Goal: Check status: Check status

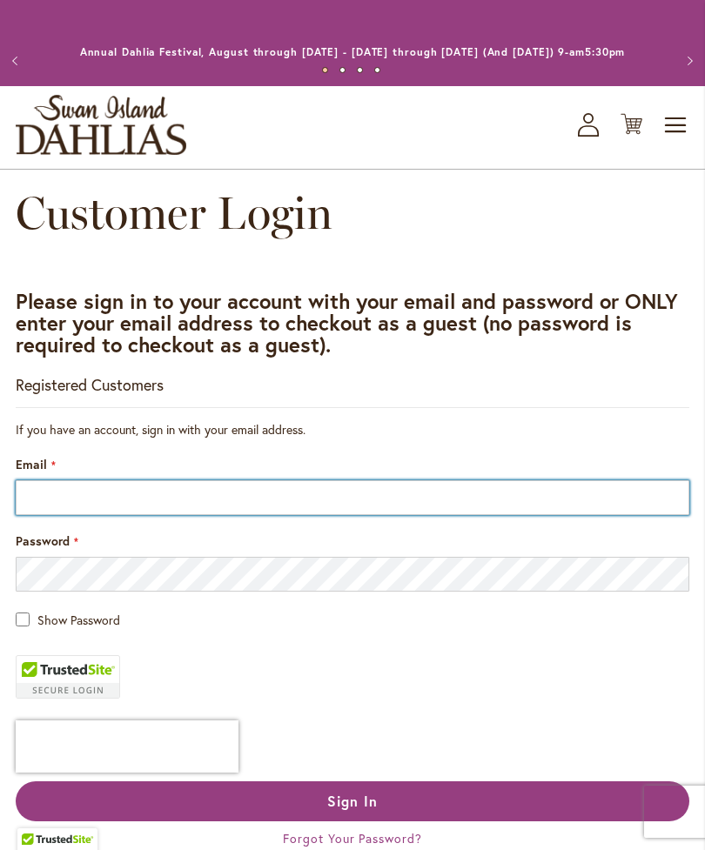
type input "**********"
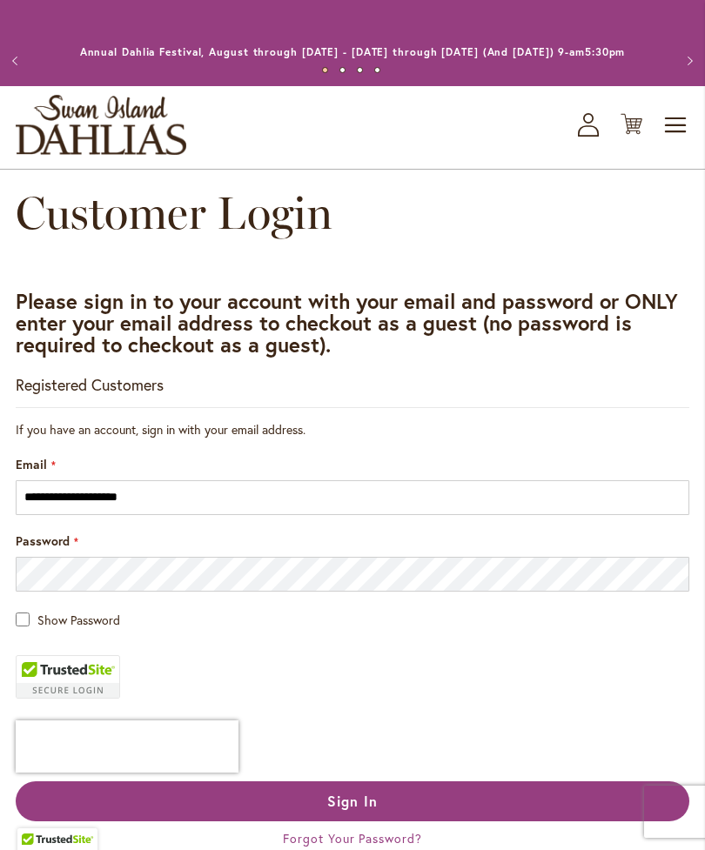
click at [352, 818] on button "Sign In" at bounding box center [352, 801] width 673 height 40
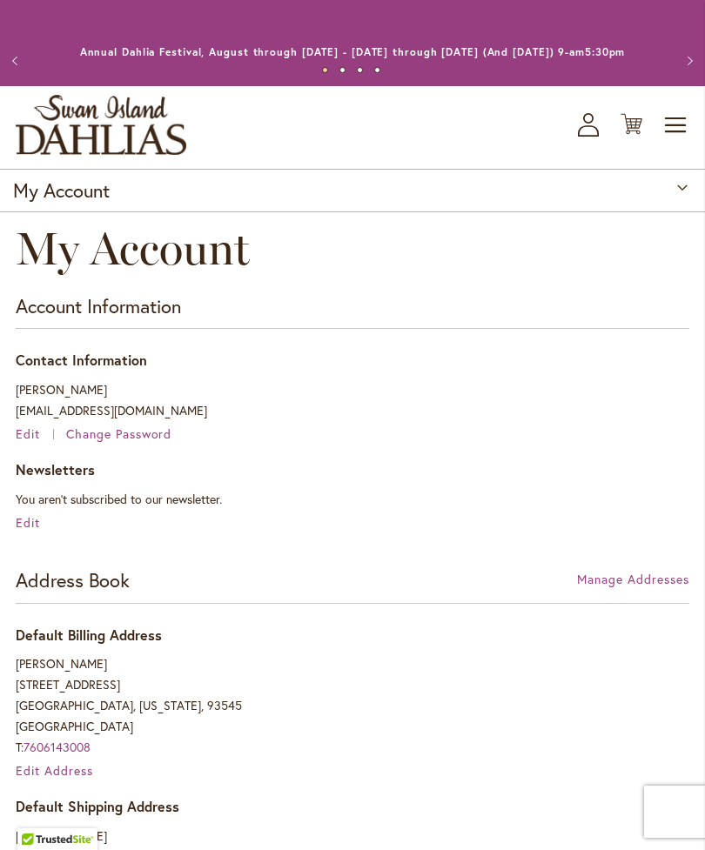
click at [591, 124] on icon "button" at bounding box center [588, 118] width 10 height 10
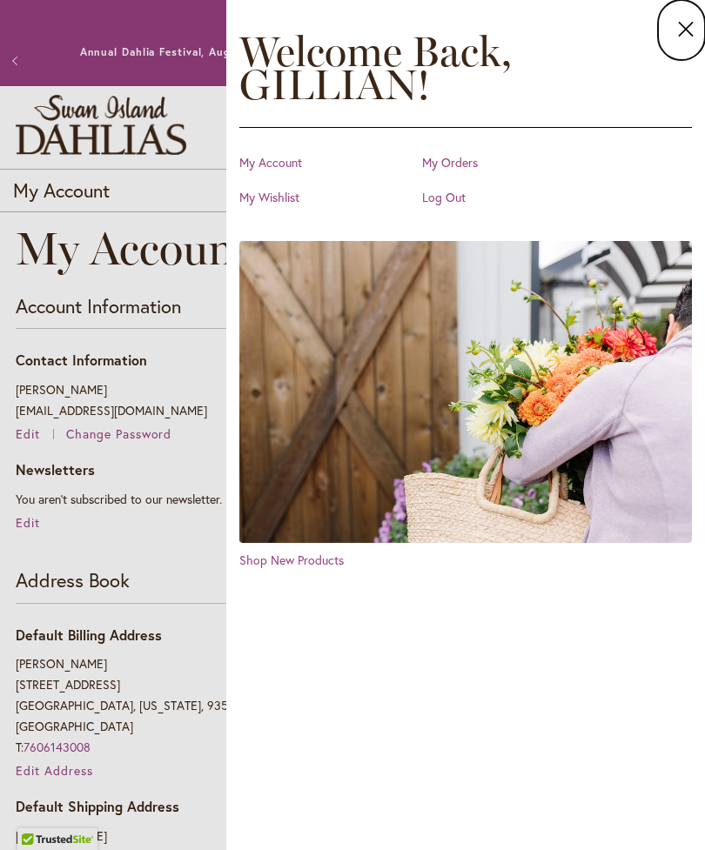
click at [478, 161] on link "My Orders" at bounding box center [509, 162] width 174 height 17
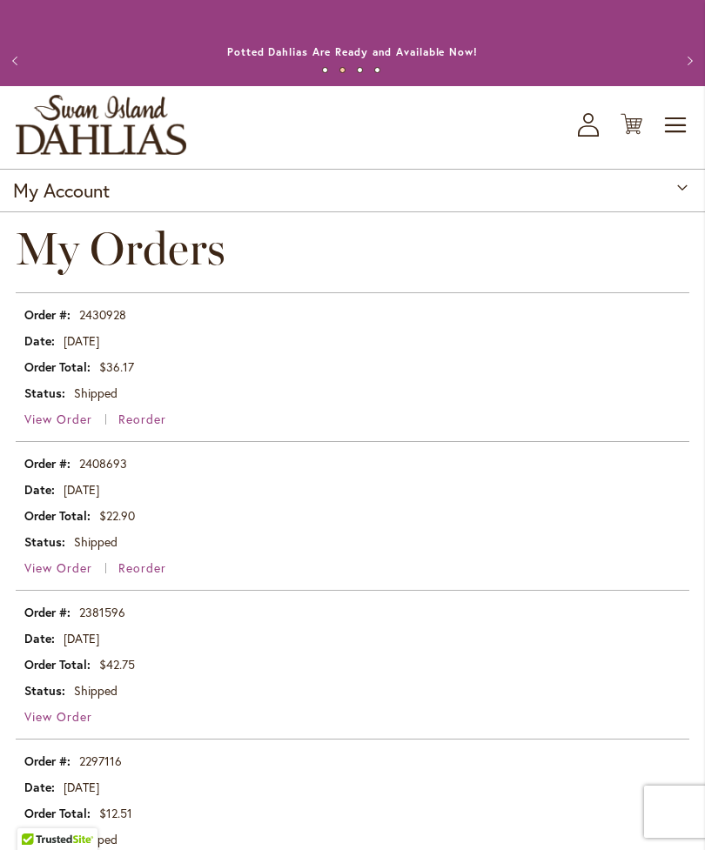
click at [76, 576] on span "View Order" at bounding box center [58, 567] width 68 height 17
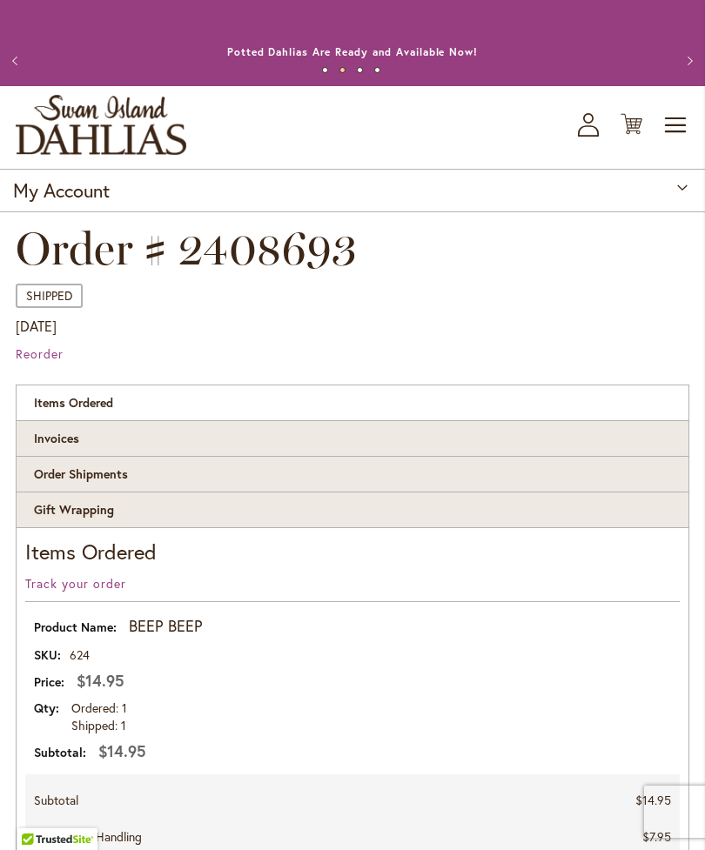
click at [15, 72] on button "Previous" at bounding box center [17, 60] width 35 height 35
click at [8, 66] on button "Previous" at bounding box center [17, 60] width 35 height 35
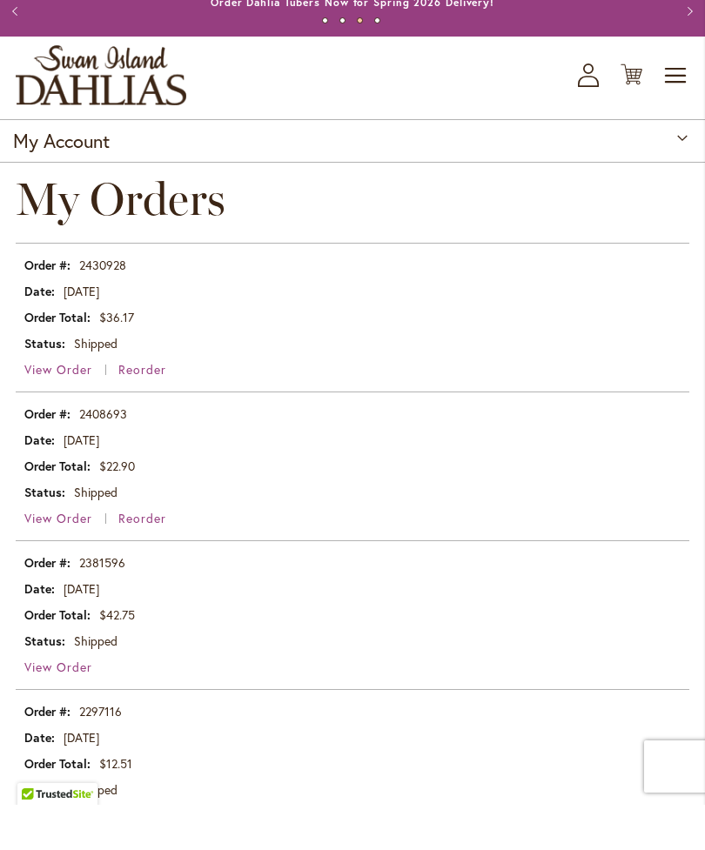
scroll to position [52, 0]
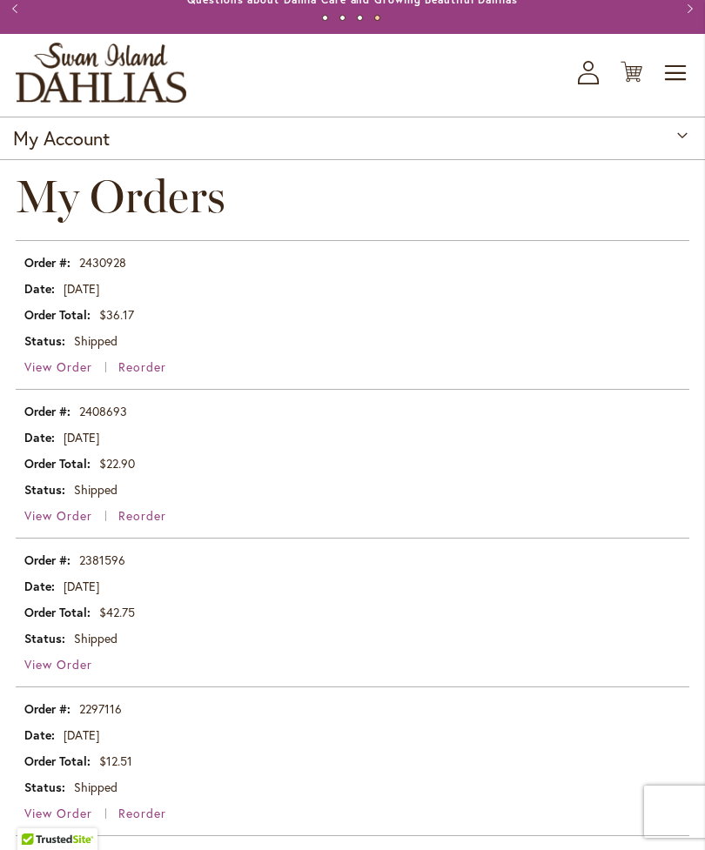
click at [61, 375] on span "View Order" at bounding box center [58, 366] width 68 height 17
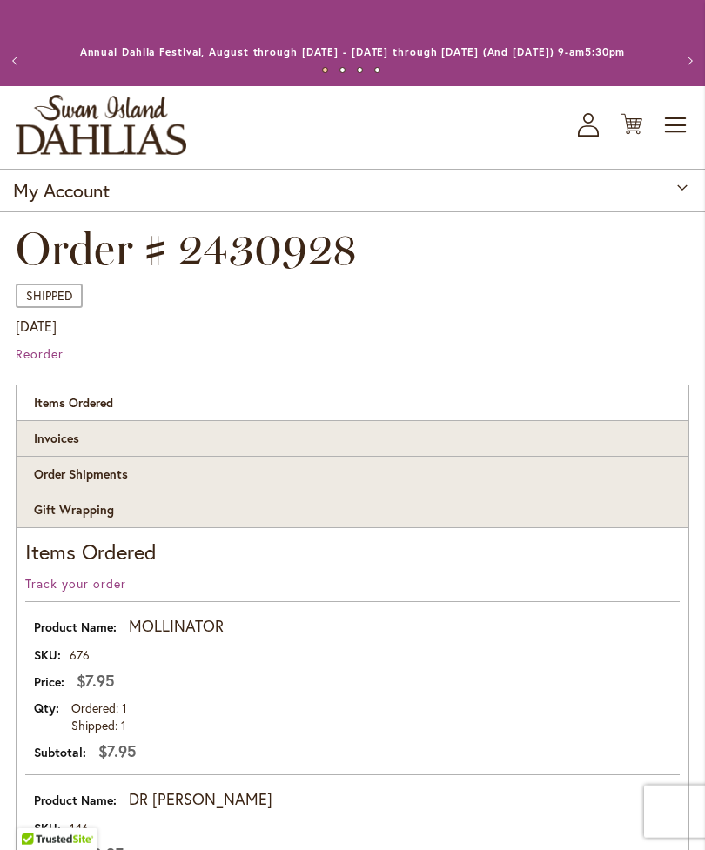
scroll to position [37, 0]
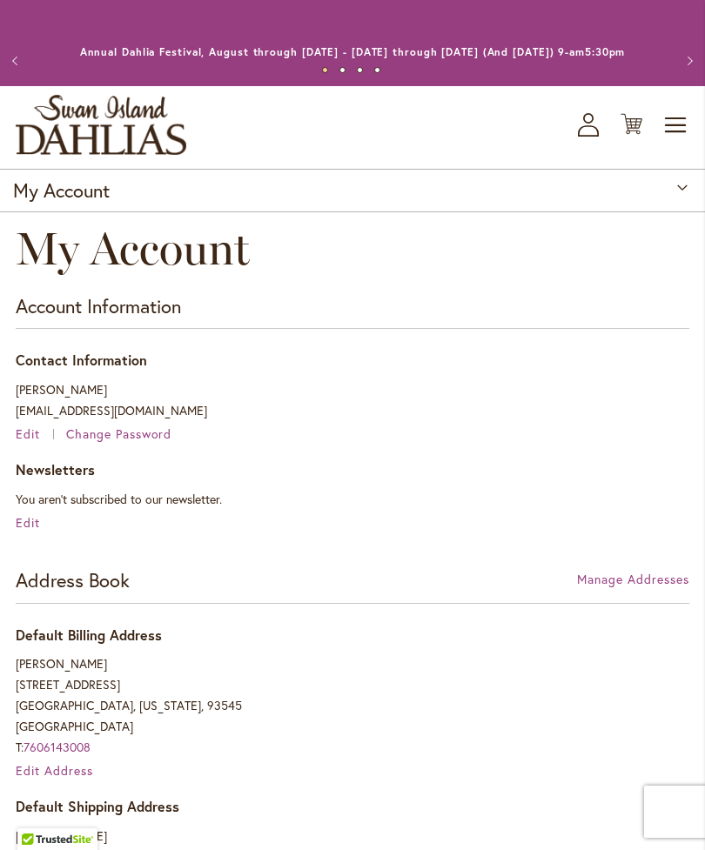
click at [592, 137] on icon "My Account" at bounding box center [588, 124] width 21 height 23
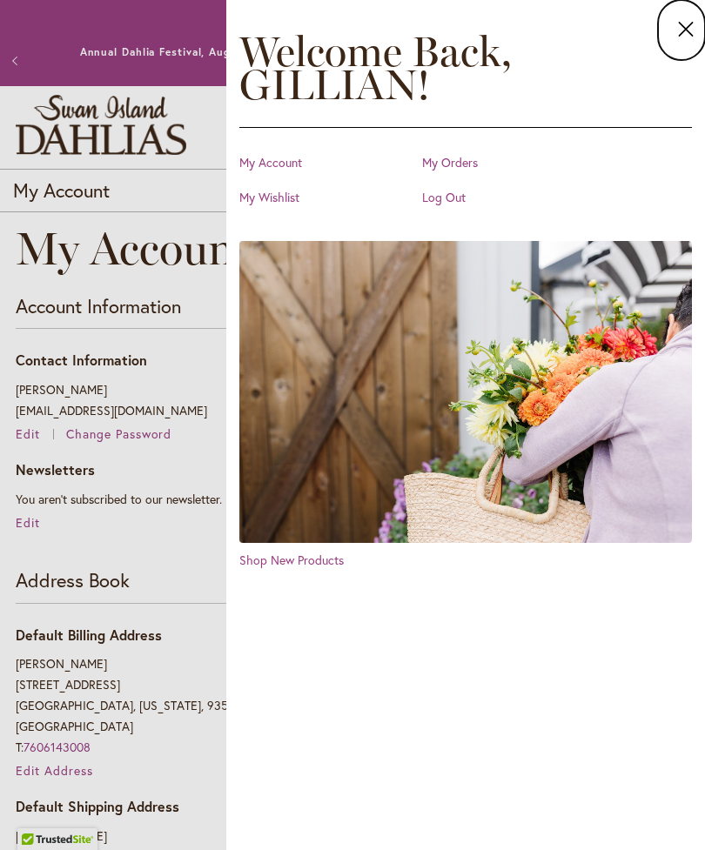
click at [476, 162] on link "My Orders" at bounding box center [509, 162] width 174 height 17
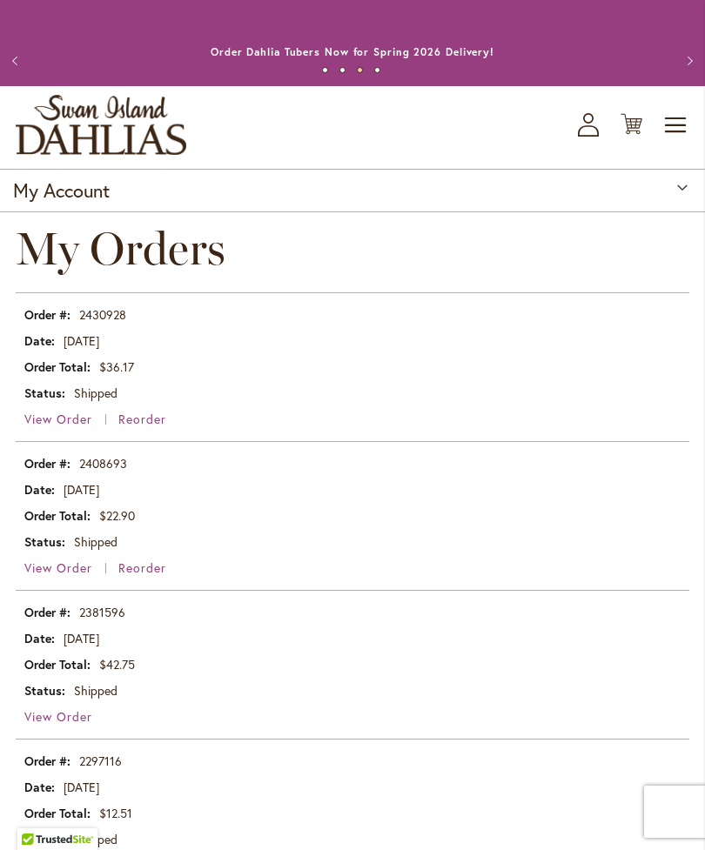
click at [98, 651] on td "[DATE]" at bounding box center [352, 638] width 673 height 26
click at [108, 651] on td "[DATE]" at bounding box center [352, 638] width 673 height 26
click at [97, 651] on td "[DATE]" at bounding box center [352, 638] width 673 height 26
click at [57, 725] on span "View Order" at bounding box center [58, 716] width 68 height 17
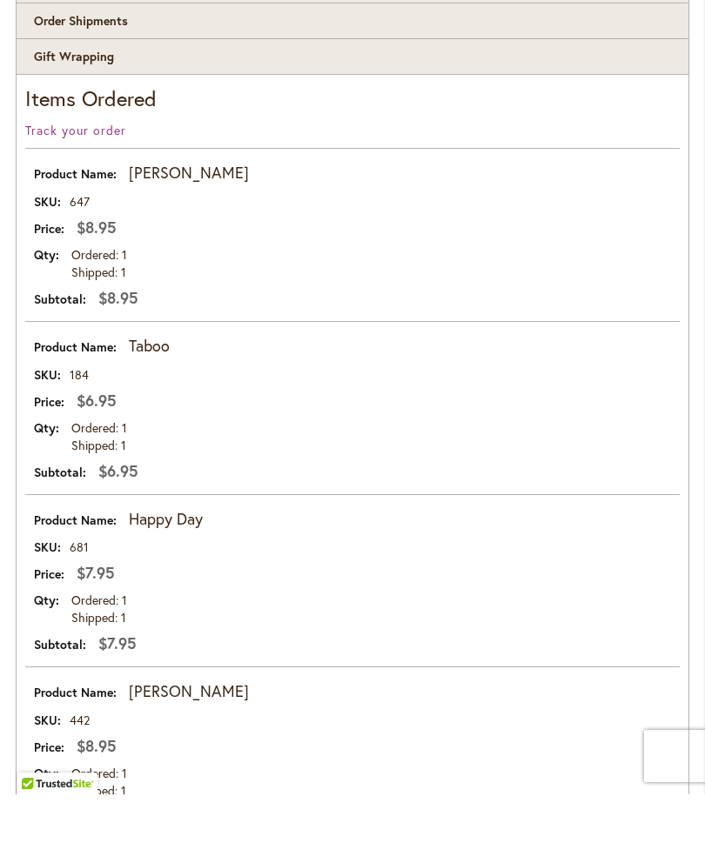
scroll to position [427, 0]
